Goal: Find specific page/section: Find specific page/section

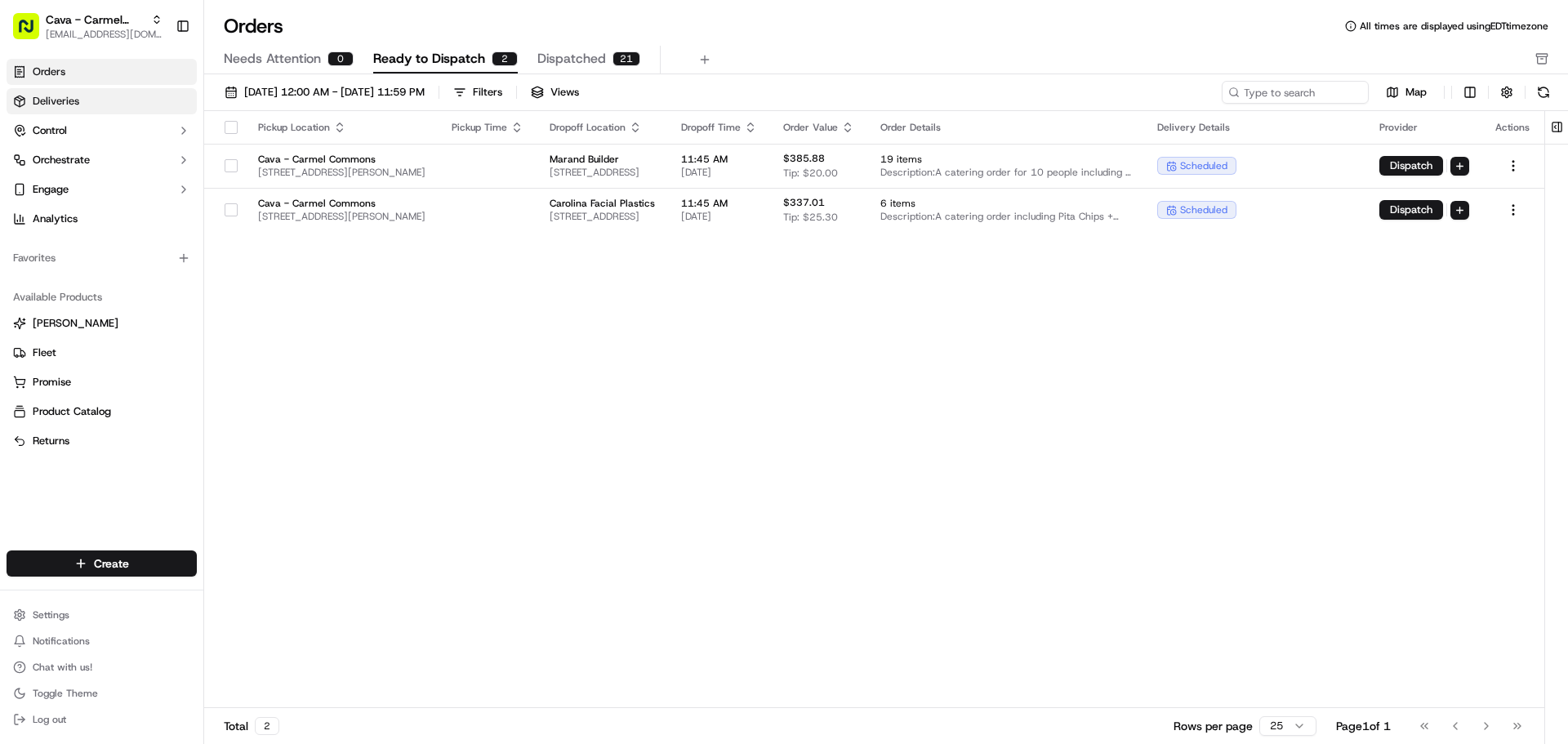
click at [131, 108] on link "Deliveries" at bounding box center [101, 101] width 190 height 26
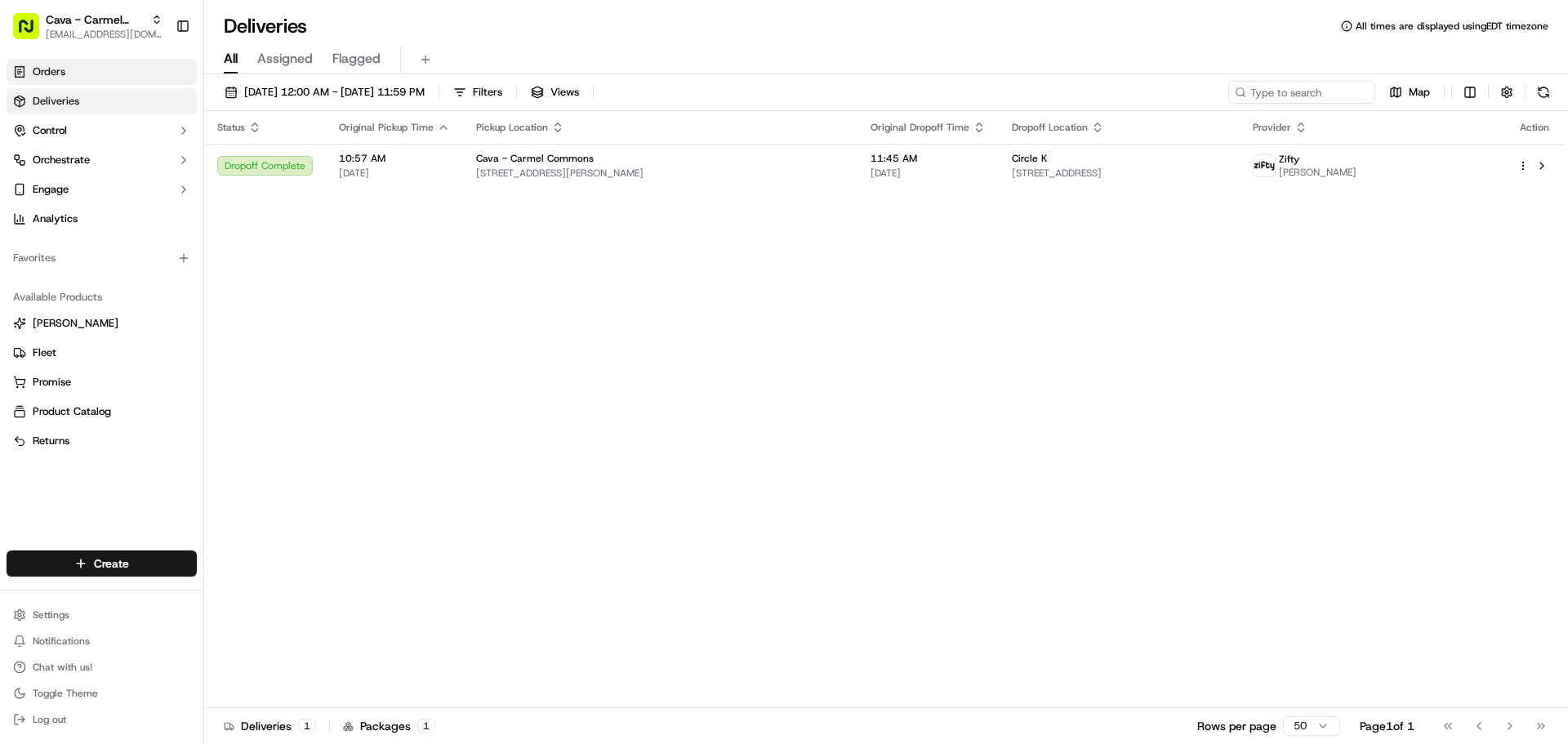
click at [138, 64] on link "Orders" at bounding box center [101, 71] width 190 height 26
